Goal: Task Accomplishment & Management: Manage account settings

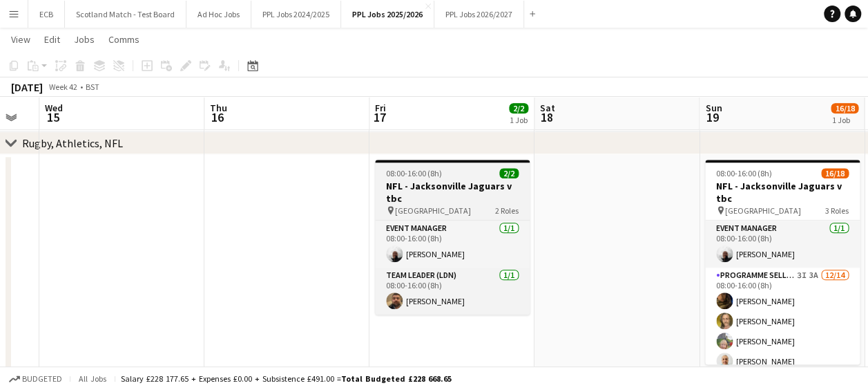
scroll to position [710, 0]
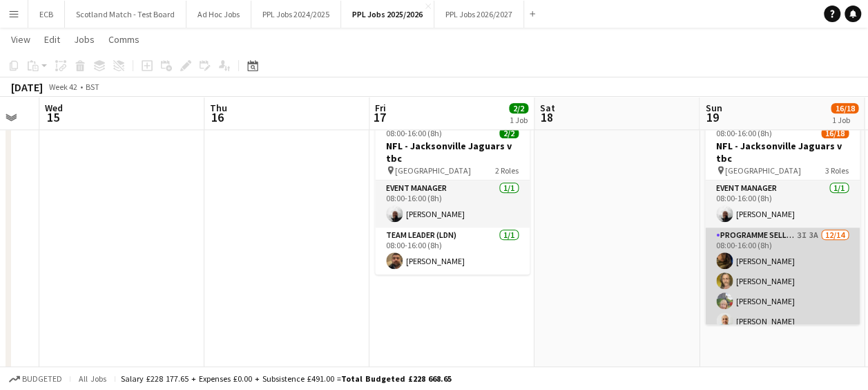
click at [797, 237] on app-card-role "Programme Seller (LDN) 3I 3A [DATE] 08:00-16:00 (8h) [PERSON_NAME] [PERSON_NAME…" at bounding box center [782, 380] width 155 height 307
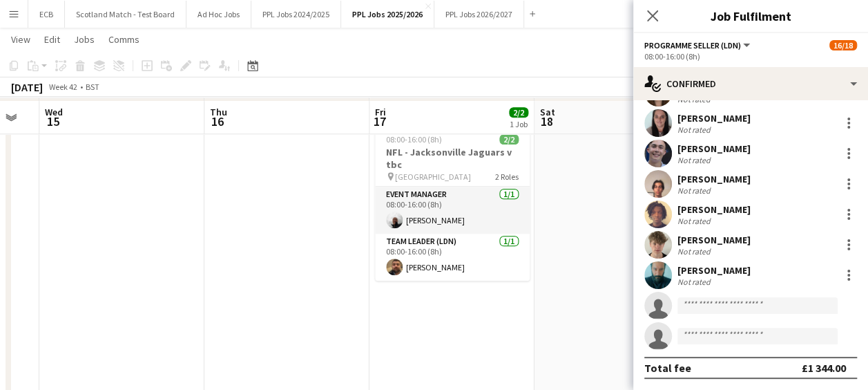
scroll to position [700, 0]
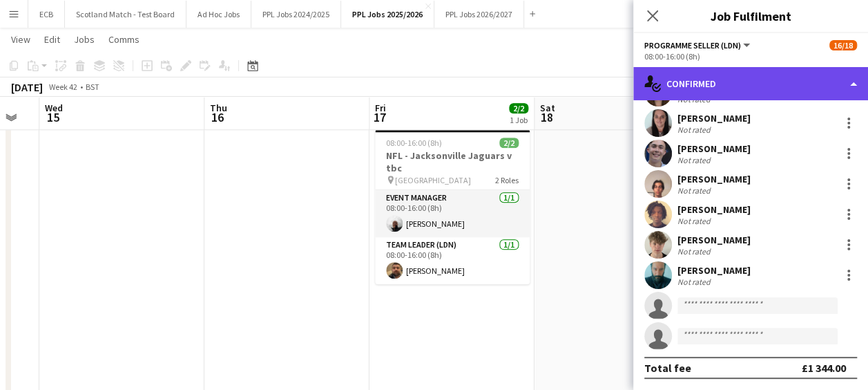
click at [749, 73] on div "single-neutral-actions-check-2 Confirmed" at bounding box center [751, 83] width 235 height 33
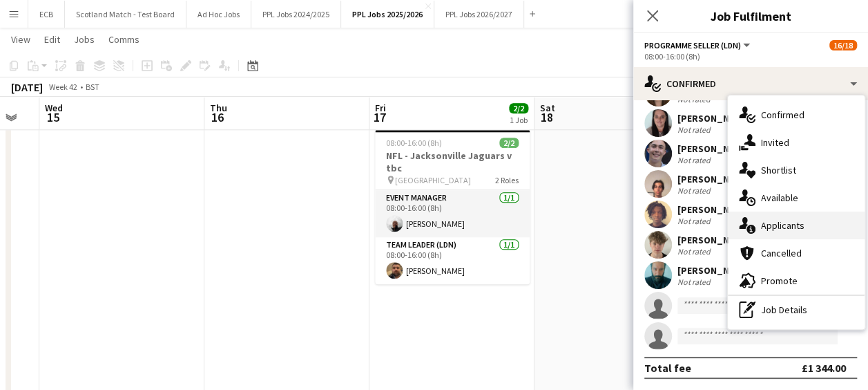
click at [772, 222] on span "Applicants" at bounding box center [783, 225] width 44 height 12
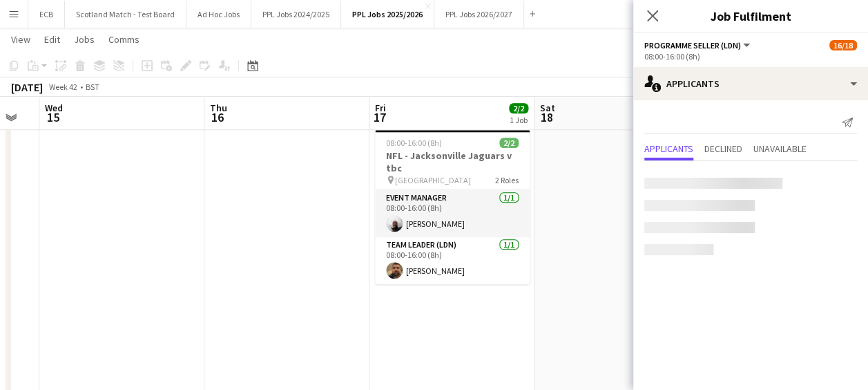
scroll to position [0, 0]
drag, startPoint x: 772, startPoint y: 222, endPoint x: 700, endPoint y: 269, distance: 85.5
click at [700, 269] on div "Send notification Applicants Declined Unavailable" at bounding box center [751, 188] width 235 height 177
click at [796, 145] on span "Unavailable" at bounding box center [780, 149] width 53 height 10
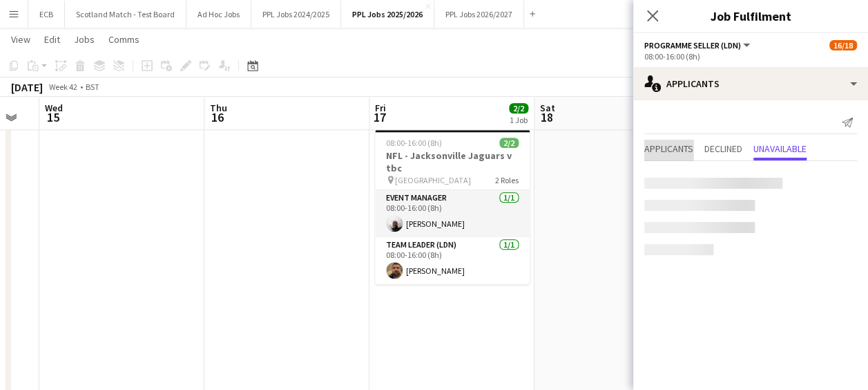
click at [675, 145] on span "Applicants" at bounding box center [669, 149] width 49 height 10
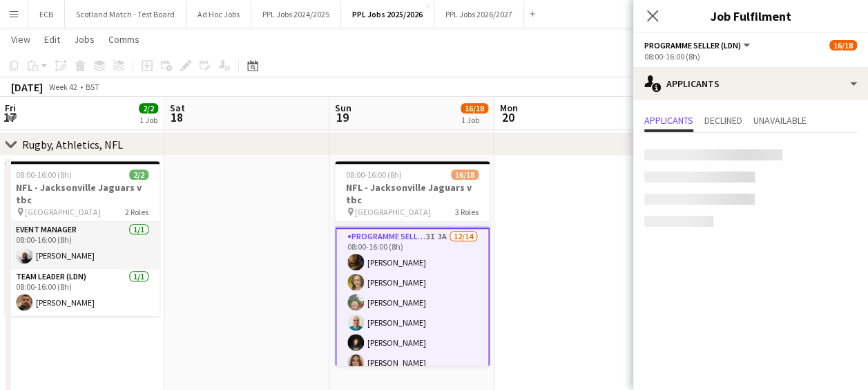
scroll to position [42, 0]
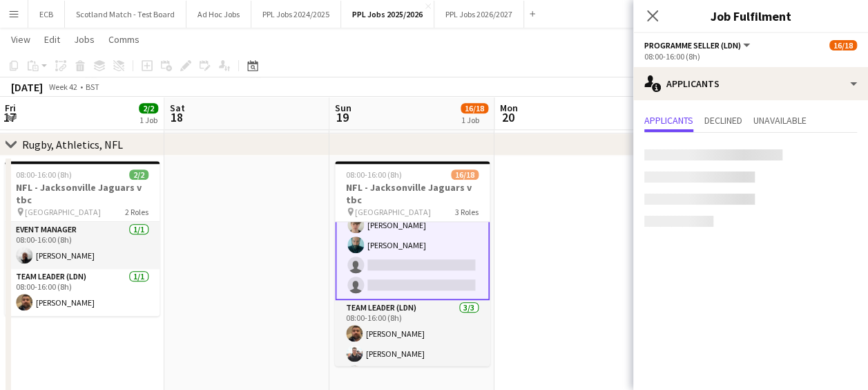
click at [426, 305] on app-card-role "Team Leader (LDN) [DATE] 08:00-16:00 (8h) [PERSON_NAME] Naya [PERSON_NAME]" at bounding box center [412, 343] width 155 height 87
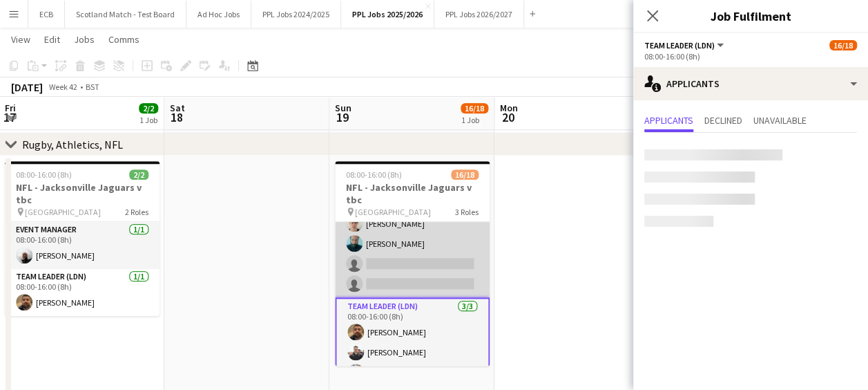
scroll to position [278, 0]
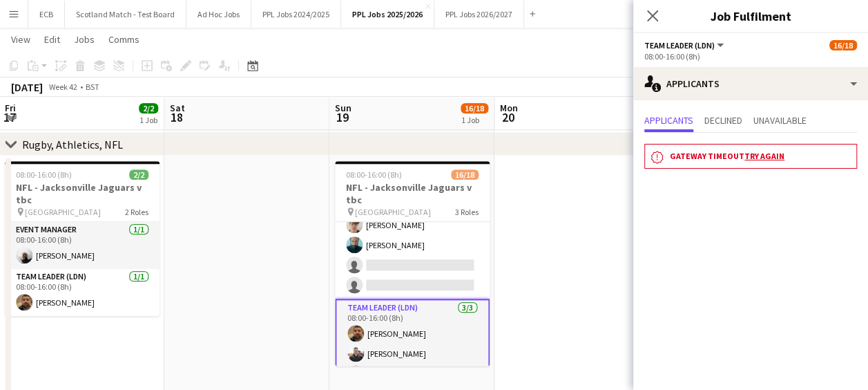
click at [766, 156] on link "Try again" at bounding box center [765, 156] width 40 height 10
